Goal: Information Seeking & Learning: Learn about a topic

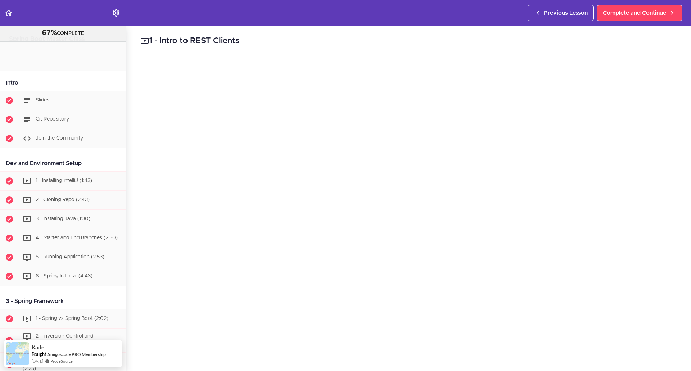
scroll to position [2378, 0]
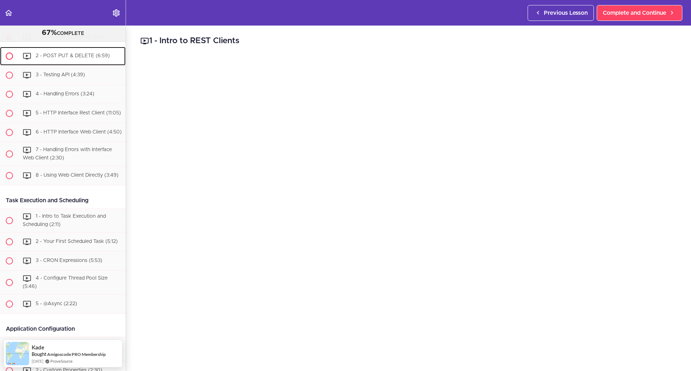
click at [64, 58] on span "2 - POST PUT & DELETE (6:59)" at bounding box center [73, 55] width 74 height 5
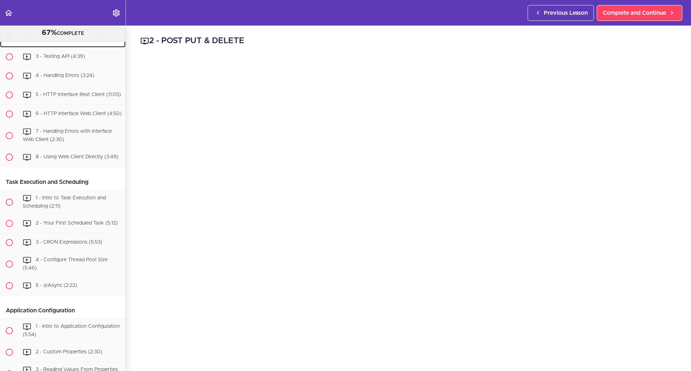
scroll to position [2398, 0]
click at [638, 11] on span "Complete and Continue" at bounding box center [634, 13] width 63 height 9
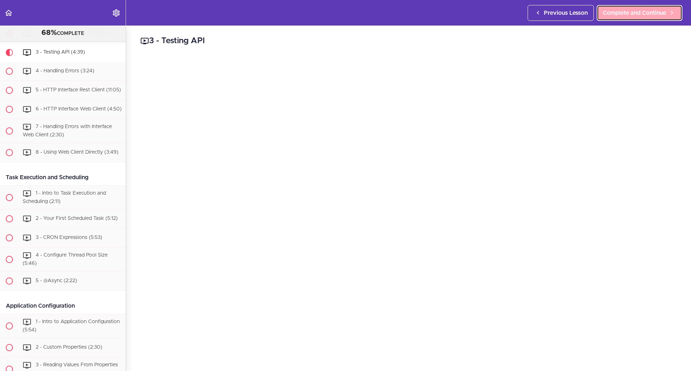
scroll to position [2417, 0]
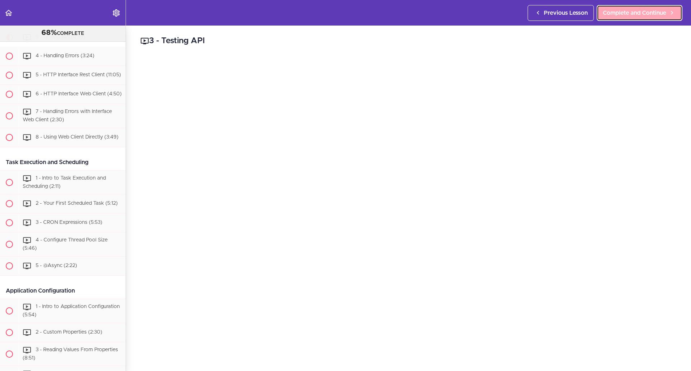
click at [646, 9] on span "Complete and Continue" at bounding box center [634, 13] width 63 height 9
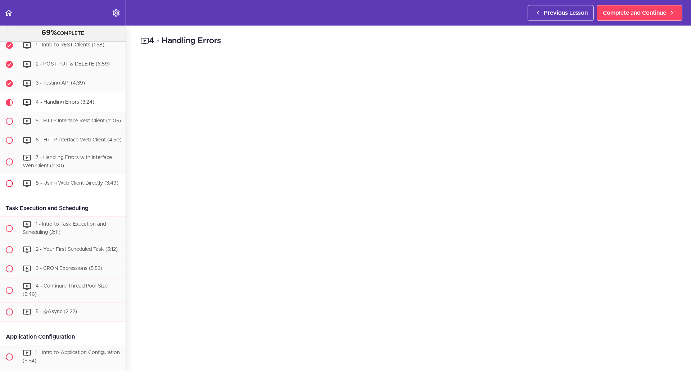
scroll to position [2364, 0]
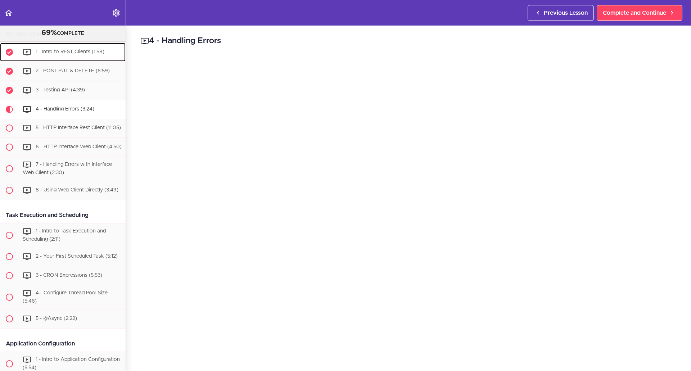
click at [67, 54] on span "1 - Intro to REST Clients (1:58)" at bounding box center [70, 51] width 69 height 5
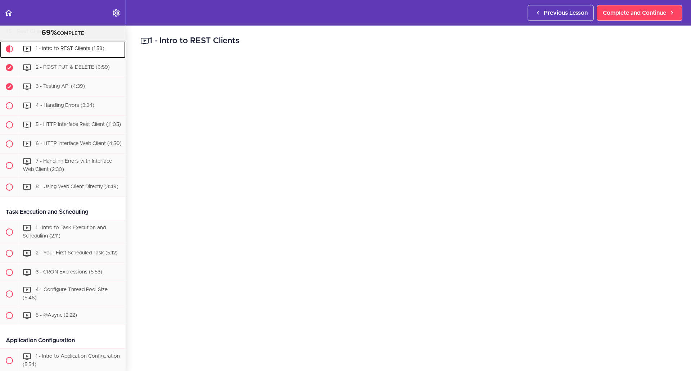
scroll to position [2378, 0]
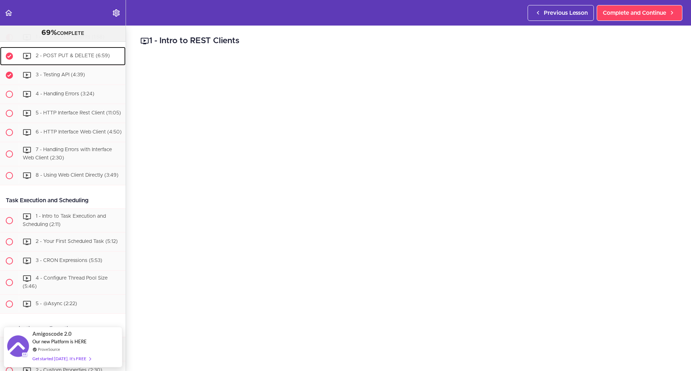
click at [72, 58] on span "2 - POST PUT & DELETE (6:59)" at bounding box center [73, 55] width 74 height 5
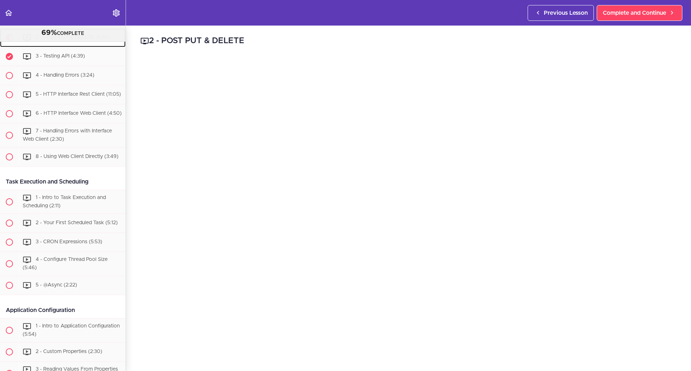
scroll to position [2398, 0]
